Goal: Task Accomplishment & Management: Complete application form

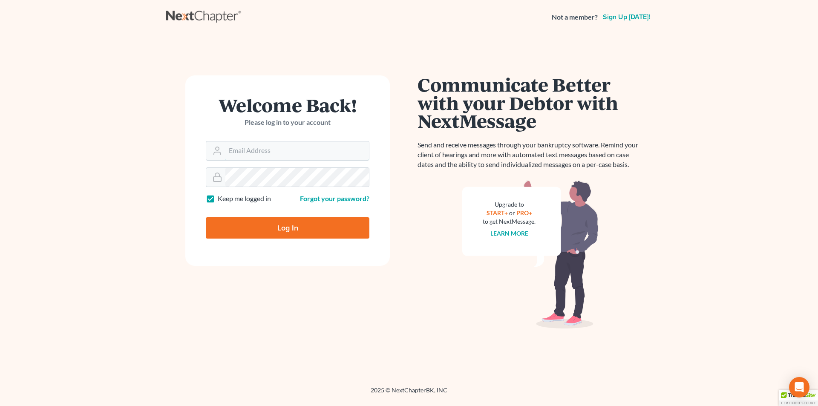
type input "[PERSON_NAME][EMAIL_ADDRESS][DOMAIN_NAME]"
click at [274, 228] on input "Log In" at bounding box center [288, 227] width 164 height 21
type input "Thinking..."
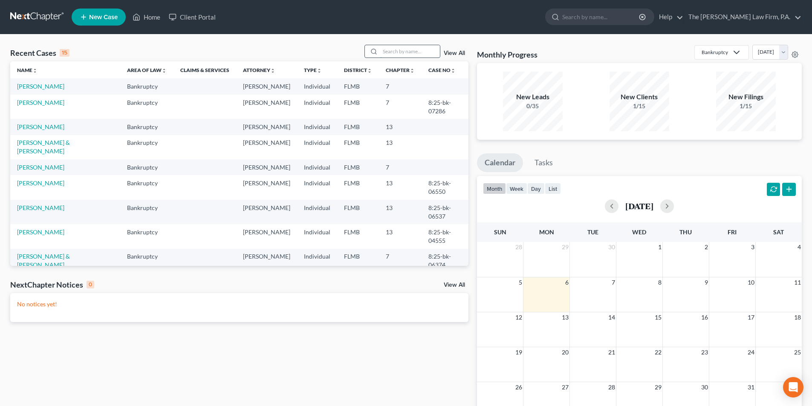
drag, startPoint x: 401, startPoint y: 52, endPoint x: 411, endPoint y: 49, distance: 10.9
click at [405, 51] on input "search" at bounding box center [410, 51] width 60 height 12
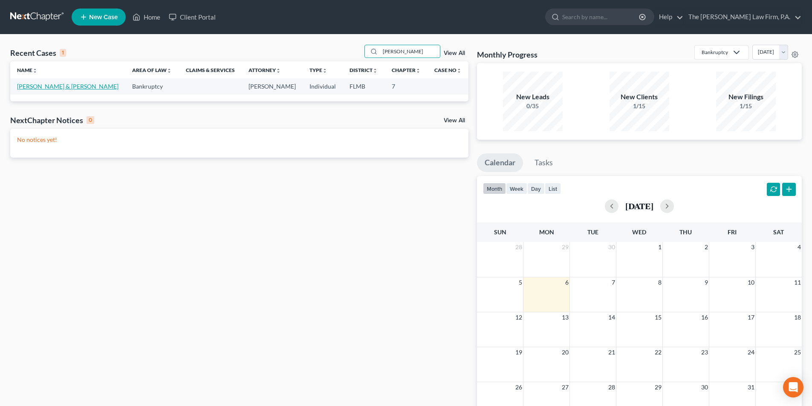
type input "Muller"
click at [46, 90] on link "Mueller, Brandon & Muller, Christina" at bounding box center [67, 86] width 101 height 7
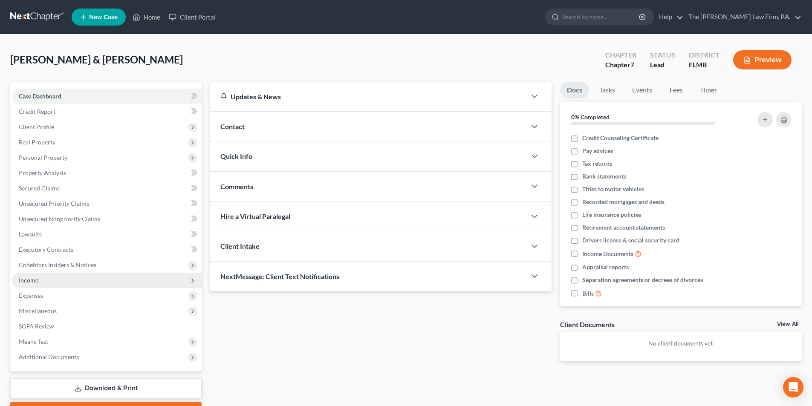
click at [33, 283] on span "Income" at bounding box center [29, 280] width 20 height 7
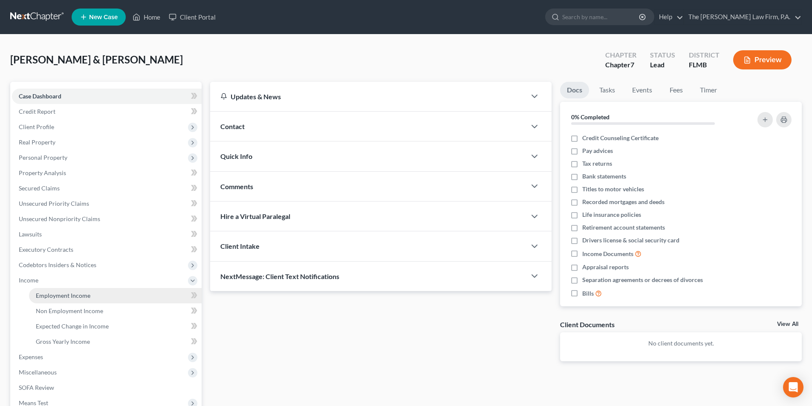
click at [56, 293] on span "Employment Income" at bounding box center [63, 295] width 55 height 7
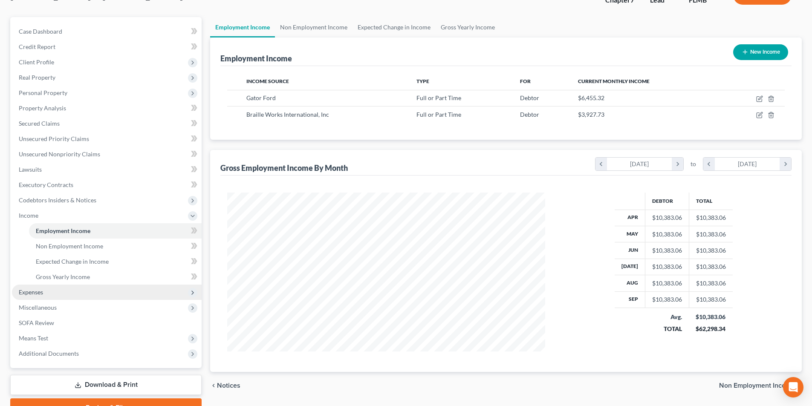
scroll to position [85, 0]
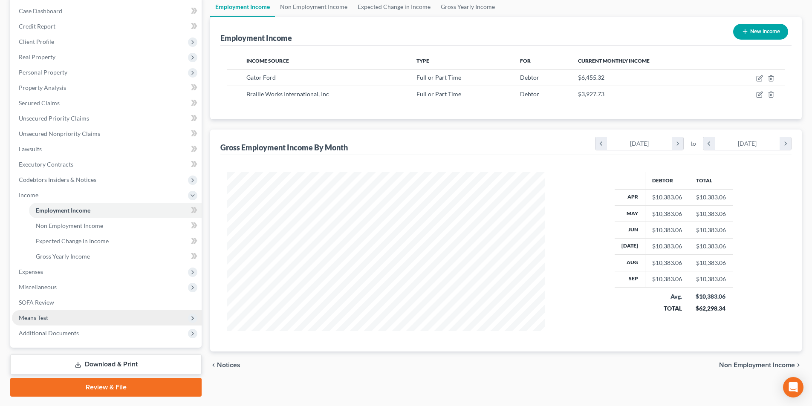
click at [35, 320] on span "Means Test" at bounding box center [33, 317] width 29 height 7
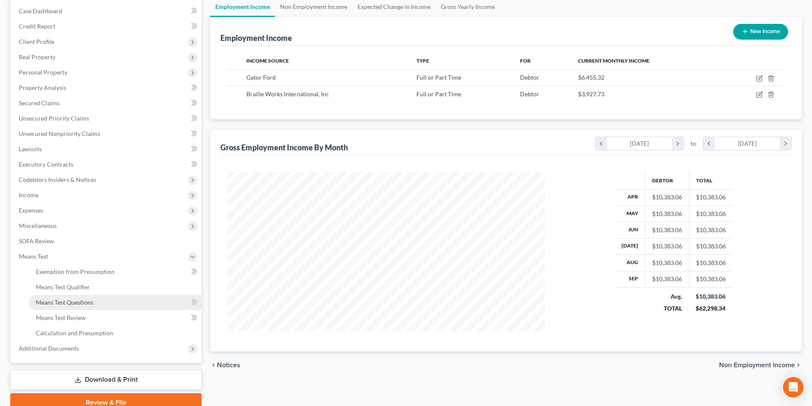
click at [69, 304] on span "Means Test Questions" at bounding box center [65, 302] width 58 height 7
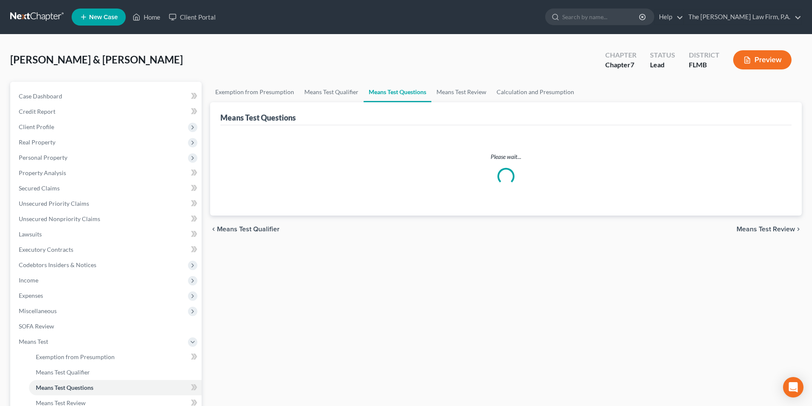
select select "4"
select select "0"
select select "60"
select select "2"
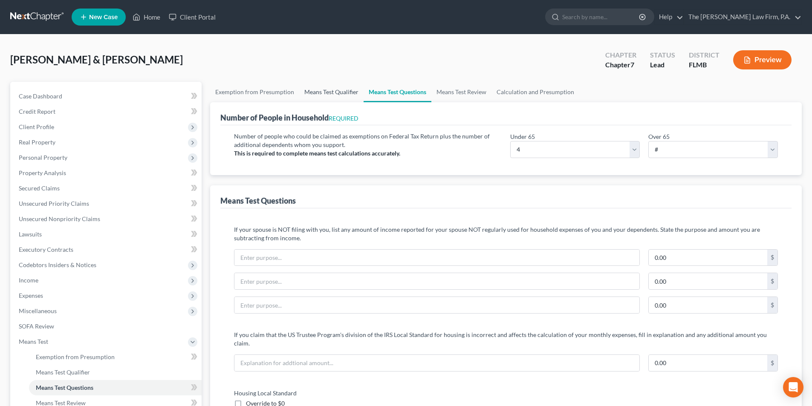
click at [332, 93] on link "Means Test Qualifier" at bounding box center [331, 92] width 64 height 20
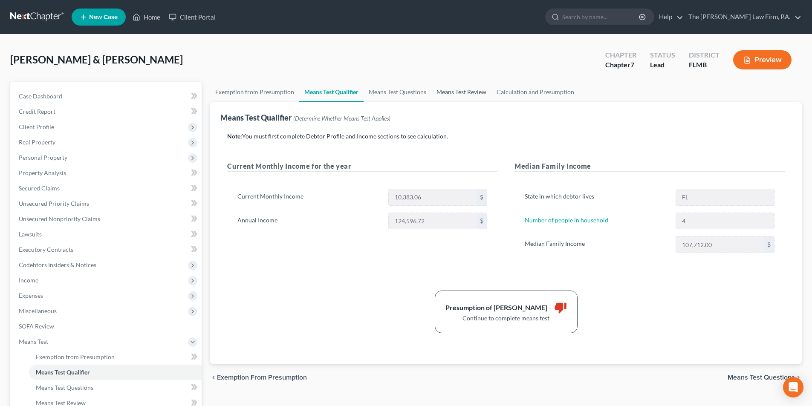
click at [471, 96] on link "Means Test Review" at bounding box center [461, 92] width 60 height 20
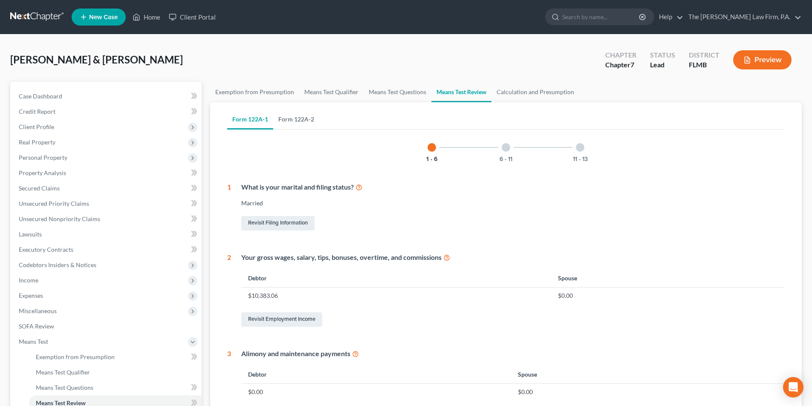
click at [307, 123] on link "Form 122A-2" at bounding box center [296, 119] width 46 height 20
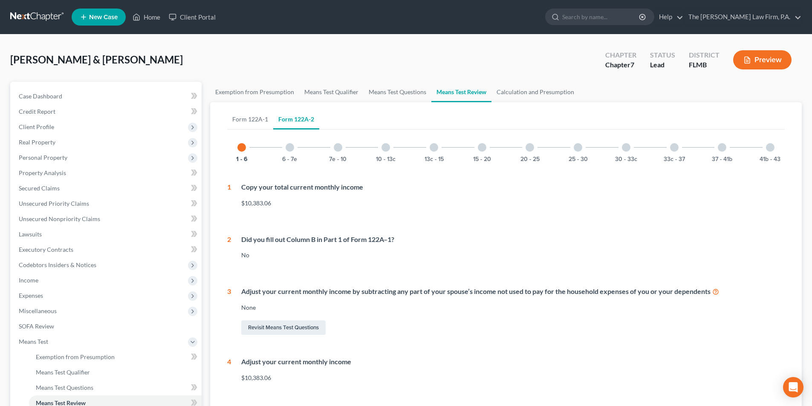
click at [768, 146] on div at bounding box center [770, 147] width 9 height 9
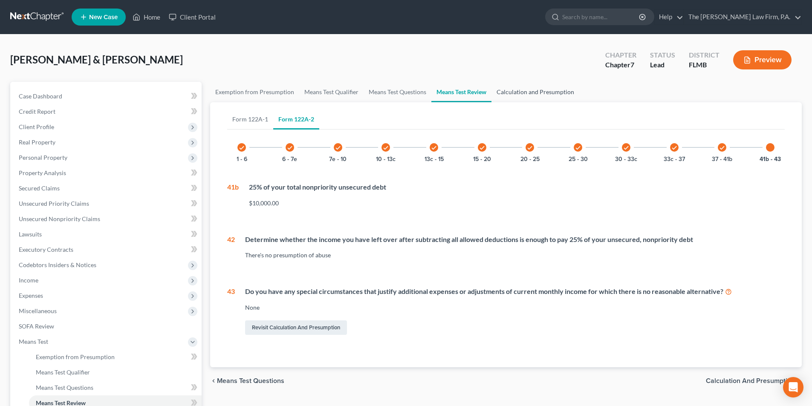
click at [536, 95] on link "Calculation and Presumption" at bounding box center [535, 92] width 88 height 20
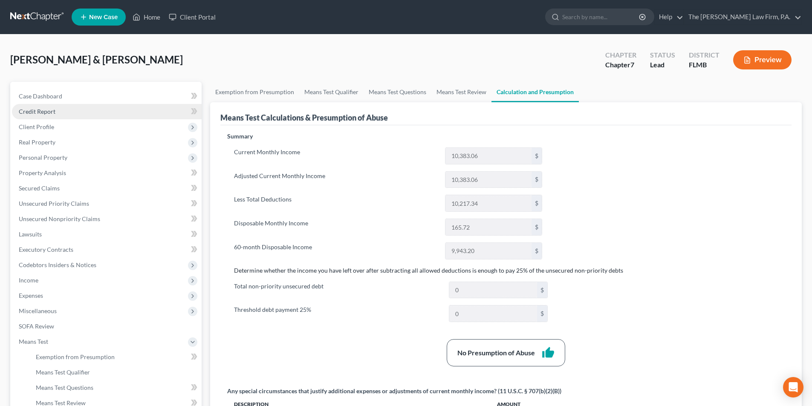
click at [46, 111] on span "Credit Report" at bounding box center [37, 111] width 37 height 7
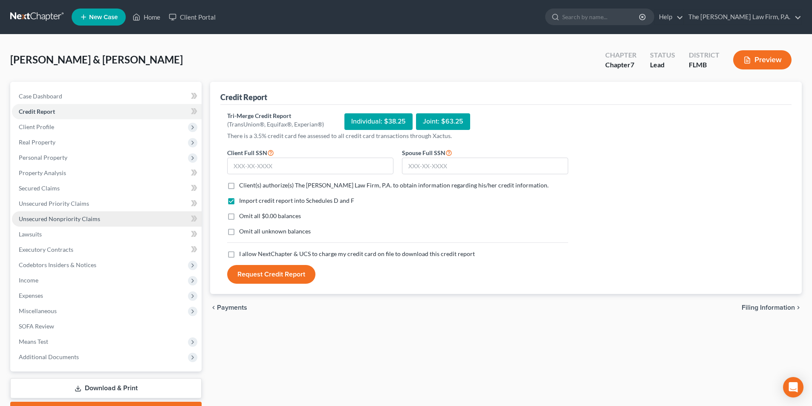
click at [50, 219] on span "Unsecured Nonpriority Claims" at bounding box center [59, 218] width 81 height 7
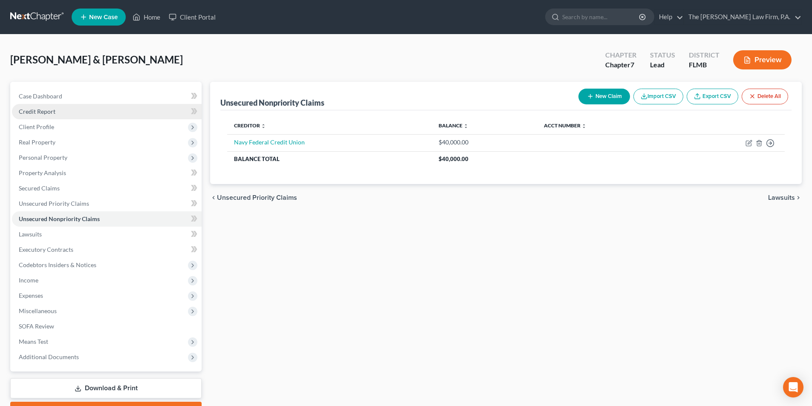
click at [29, 108] on span "Credit Report" at bounding box center [37, 111] width 37 height 7
